Goal: Transaction & Acquisition: Download file/media

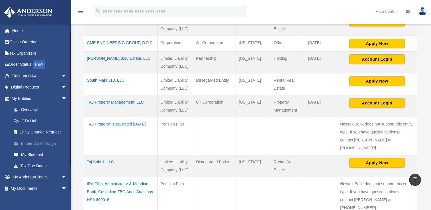
scroll to position [38, 0]
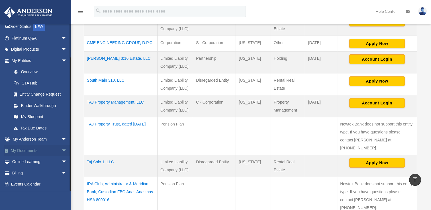
click at [61, 151] on span "arrow_drop_down" at bounding box center [66, 151] width 11 height 12
click at [26, 162] on link "Box" at bounding box center [42, 162] width 68 height 11
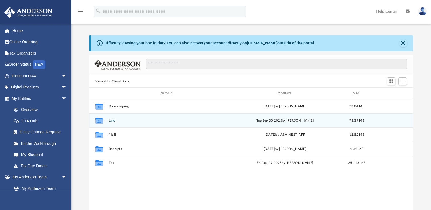
scroll to position [125, 319]
click at [112, 120] on button "Law" at bounding box center [167, 121] width 116 height 4
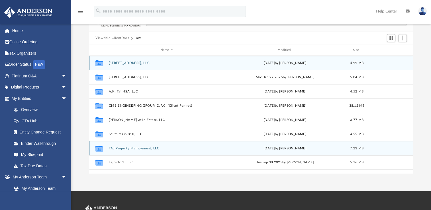
scroll to position [57, 0]
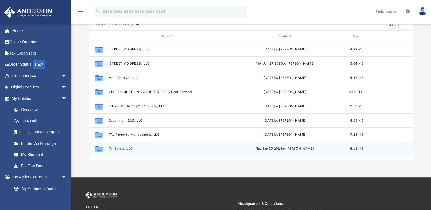
click at [122, 149] on button "Taj Solo 1, LLC" at bounding box center [167, 149] width 116 height 4
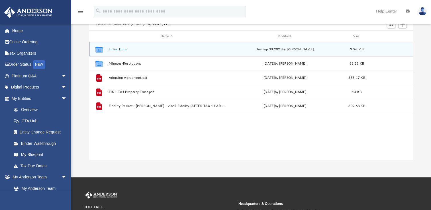
click at [120, 50] on button "Initial Docs" at bounding box center [167, 50] width 116 height 4
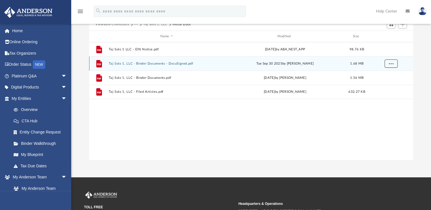
click at [393, 64] on button "More options" at bounding box center [391, 64] width 13 height 9
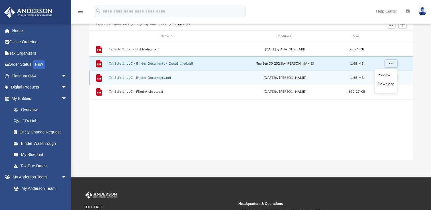
click at [384, 84] on li "Download" at bounding box center [386, 84] width 17 height 6
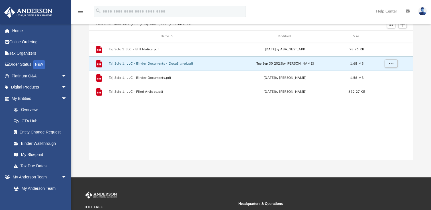
click at [172, 131] on div "File Taj Solo 1 LLC - EIN Notice.pdf Thu Sep 25 2025 by ABA_NEST_APP 98.76 KB F…" at bounding box center [251, 101] width 324 height 118
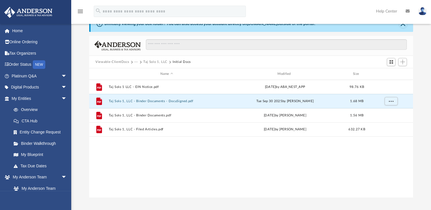
scroll to position [0, 0]
